Goal: Information Seeking & Learning: Learn about a topic

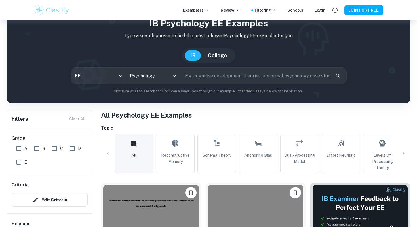
scroll to position [29, 0]
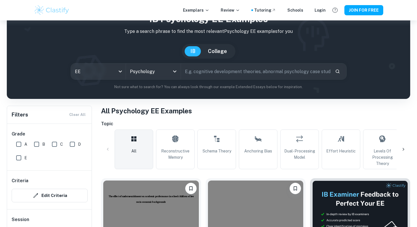
click at [197, 70] on input "text" at bounding box center [256, 72] width 150 height 16
type input "attachment styles"
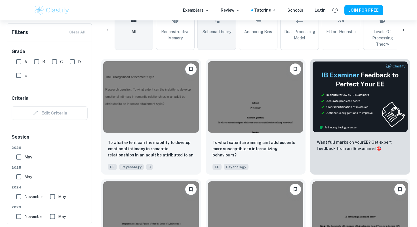
scroll to position [149, 0]
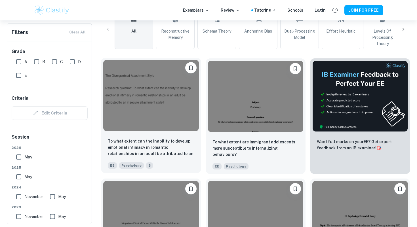
click at [157, 94] on img at bounding box center [151, 96] width 96 height 72
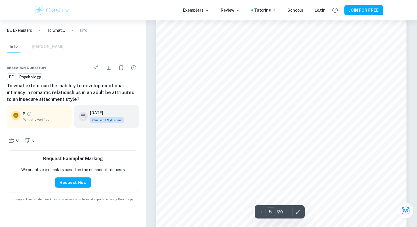
scroll to position [1493, 0]
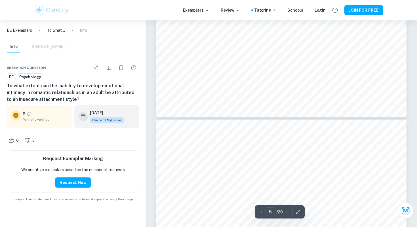
type input "6"
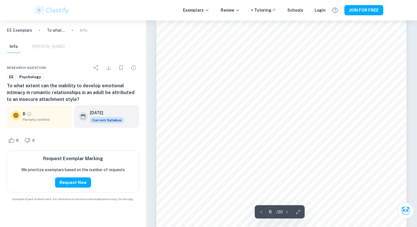
scroll to position [1764, 0]
